Goal: Information Seeking & Learning: Learn about a topic

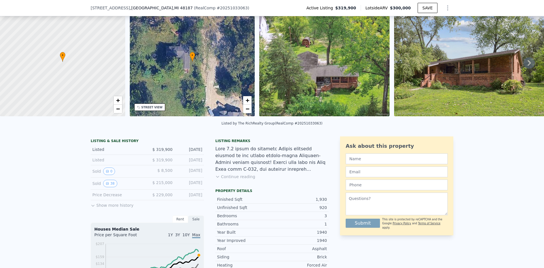
scroll to position [168, 0]
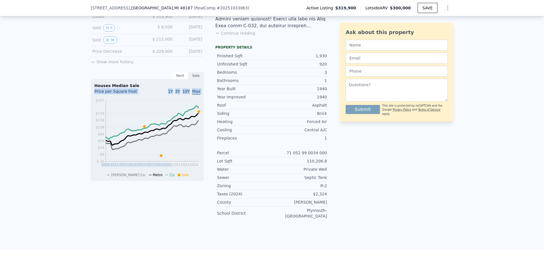
drag, startPoint x: 93, startPoint y: 93, endPoint x: 170, endPoint y: 197, distance: 128.7
click at [170, 196] on div "LISTING & SALE HISTORY Listed $ 319,900 [DATE] Listed $ 319,900 [DATE] Sold 0 $…" at bounding box center [147, 108] width 113 height 231
click at [171, 198] on div "LISTING & SALE HISTORY Listed $ 319,900 [DATE] Listed $ 319,900 [DATE] Sold 0 $…" at bounding box center [147, 108] width 113 height 231
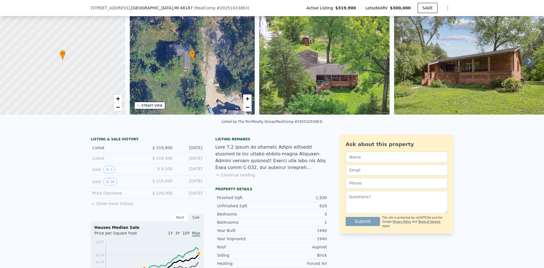
scroll to position [2, 0]
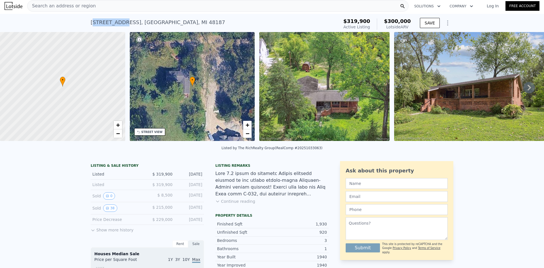
drag, startPoint x: 91, startPoint y: 22, endPoint x: 117, endPoint y: 22, distance: 26.1
click at [117, 22] on div "[STREET_ADDRESS]" at bounding box center [158, 22] width 134 height 8
drag, startPoint x: 84, startPoint y: 21, endPoint x: 131, endPoint y: 22, distance: 47.3
click at [131, 22] on div "[STREET_ADDRESS] Active at $319,900 (~ARV $300k ) $319,900 Active Listing $300,…" at bounding box center [272, 23] width 544 height 18
copy div "[STREET_ADDRESS]"
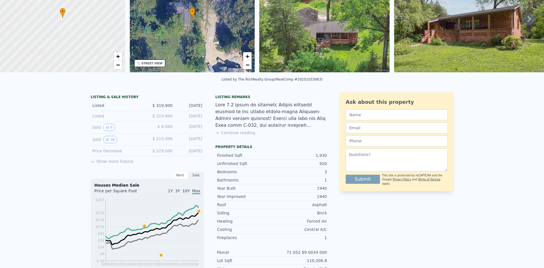
scroll to position [0, 0]
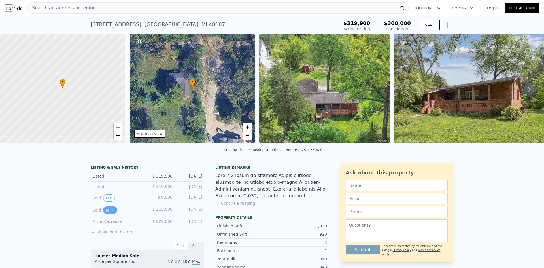
click at [108, 211] on button "38" at bounding box center [110, 209] width 14 height 7
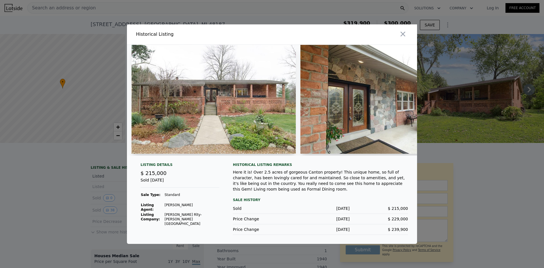
click at [250, 102] on img at bounding box center [213, 99] width 164 height 109
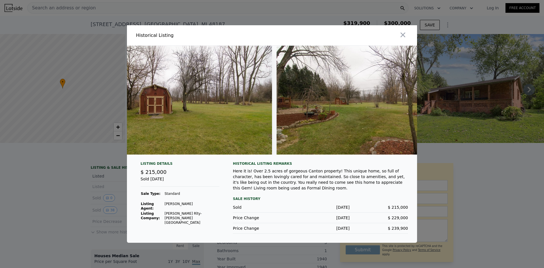
scroll to position [0, 6133]
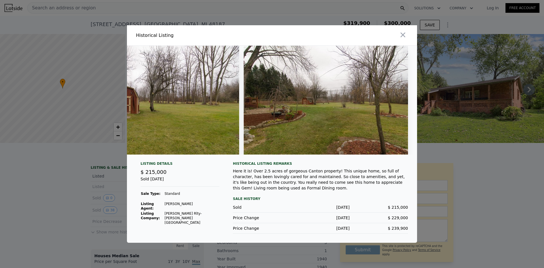
click at [457, 183] on div at bounding box center [272, 134] width 544 height 268
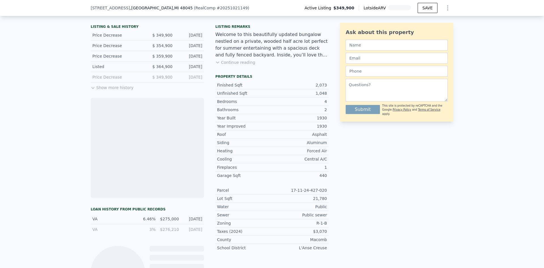
scroll to position [140, 0]
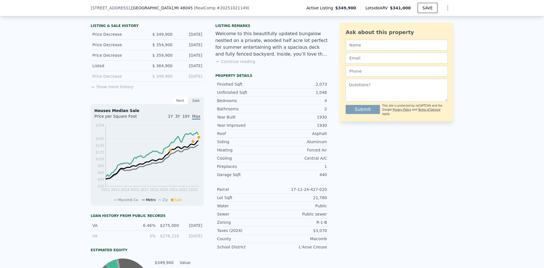
drag, startPoint x: 201, startPoint y: 239, endPoint x: 121, endPoint y: 234, distance: 80.8
click at [120, 234] on div "VA 3% $276,210 5/25/2021" at bounding box center [147, 236] width 113 height 10
click at [121, 234] on div "VA 3% $276,210 5/25/2021" at bounding box center [147, 236] width 113 height 10
drag, startPoint x: 84, startPoint y: 229, endPoint x: 206, endPoint y: 231, distance: 122.9
click at [206, 231] on div "LISTING & SALE HISTORY Price Decrease $ 349,900 Sep 3, 2025 Price Decrease $ 35…" at bounding box center [272, 177] width 544 height 321
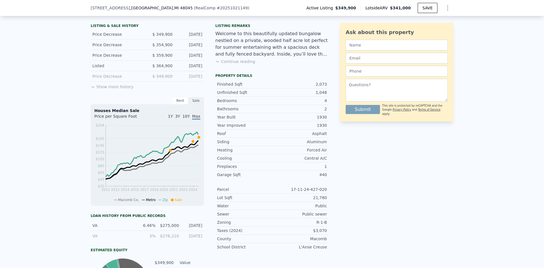
click at [206, 231] on div "LISTING & SALE HISTORY Price Decrease $ 349,900 Sep 3, 2025 Price Decrease $ 35…" at bounding box center [210, 167] width 238 height 292
click at [112, 89] on button "Show more history" at bounding box center [112, 86] width 43 height 8
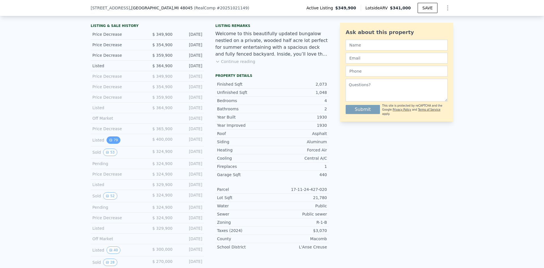
click at [109, 144] on button "79" at bounding box center [113, 139] width 14 height 7
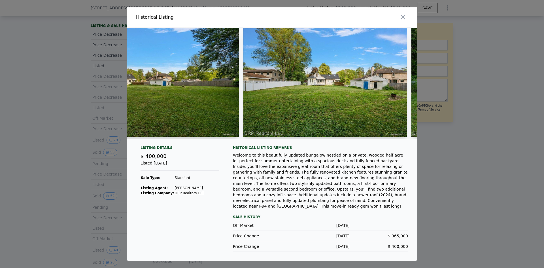
scroll to position [0, 11125]
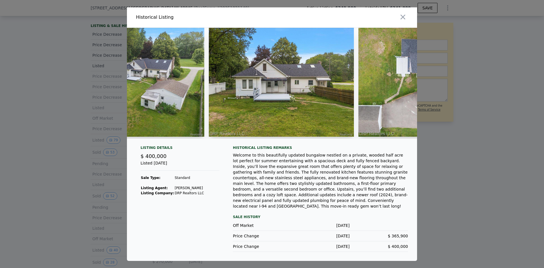
click at [477, 142] on div at bounding box center [272, 134] width 544 height 268
